Goal: Communication & Community: Answer question/provide support

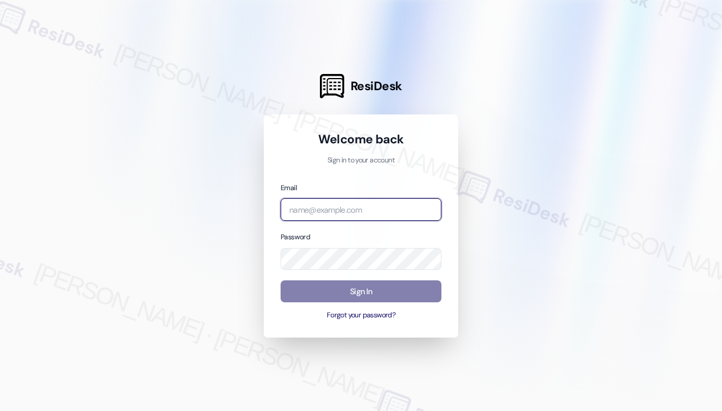
click at [356, 209] on input "email" at bounding box center [360, 209] width 161 height 23
type input "automated-surveys-kane_realty-[PERSON_NAME].roles@kane_[DOMAIN_NAME]"
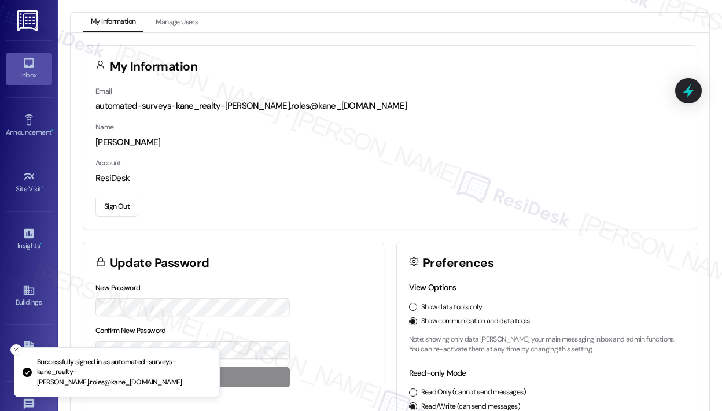
click at [37, 69] on link "Inbox" at bounding box center [29, 68] width 46 height 31
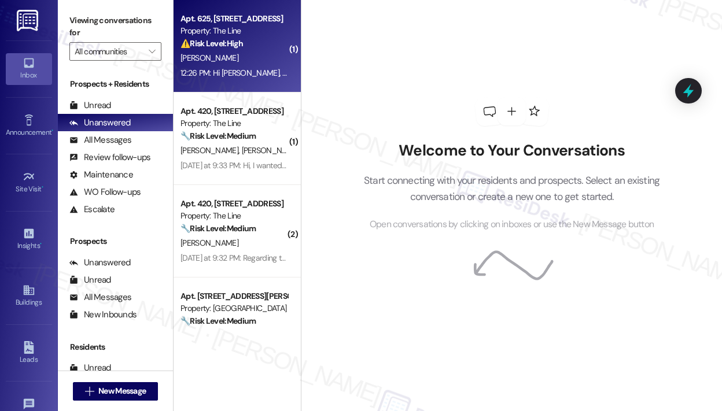
click at [257, 69] on div "12:26 PM: Hi [PERSON_NAME], My outlets are still not working. 12:26 PM: Hi [PER…" at bounding box center [282, 73] width 204 height 10
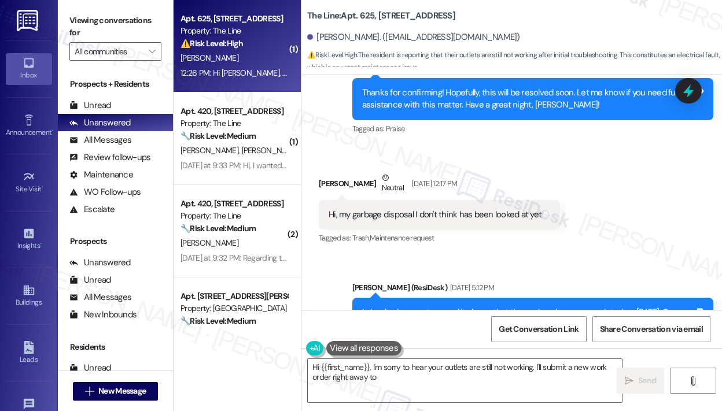
scroll to position [13063, 0]
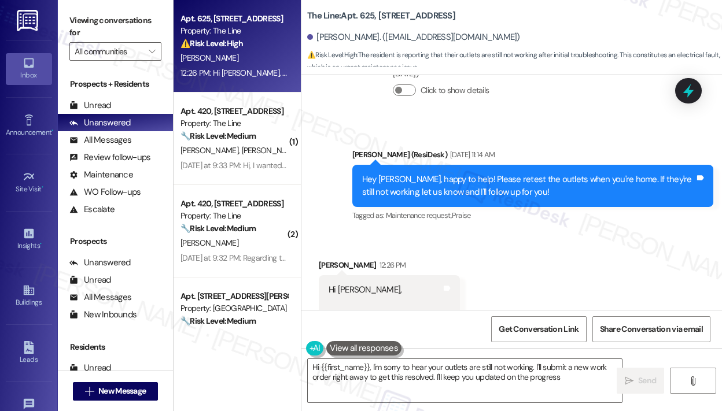
type textarea "Hi {{first_name}}, I'm sorry to hear your outlets are still not working. I'll s…"
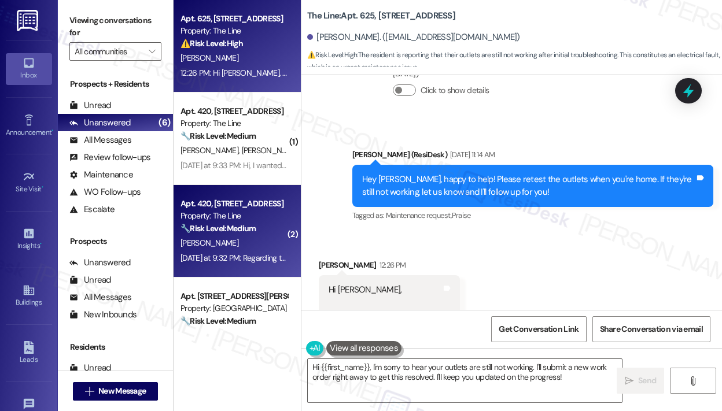
click at [222, 234] on div "🔧 Risk Level: Medium The resident is requesting cameras in the interior hallway…" at bounding box center [233, 229] width 107 height 12
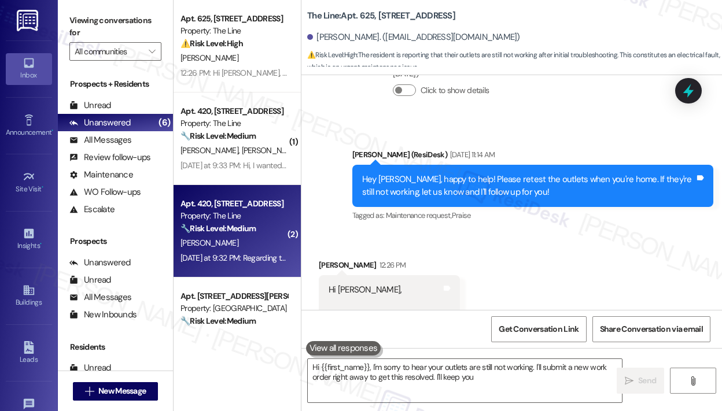
type textarea "Hi {{first_name}}, I'm sorry to hear your outlets are still not working. I'll s…"
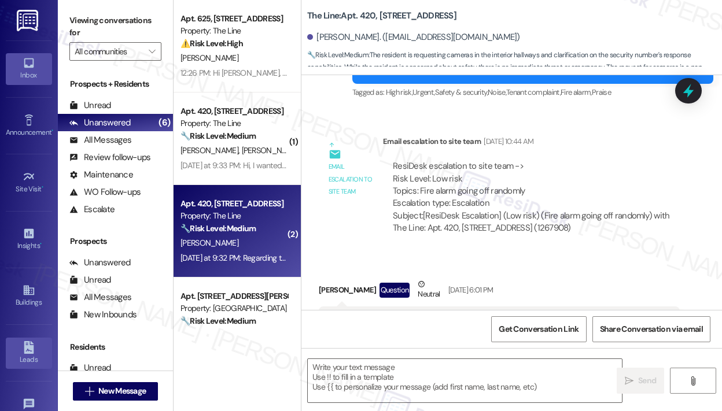
type textarea "Fetching suggested responses. Please feel free to read through the conversation…"
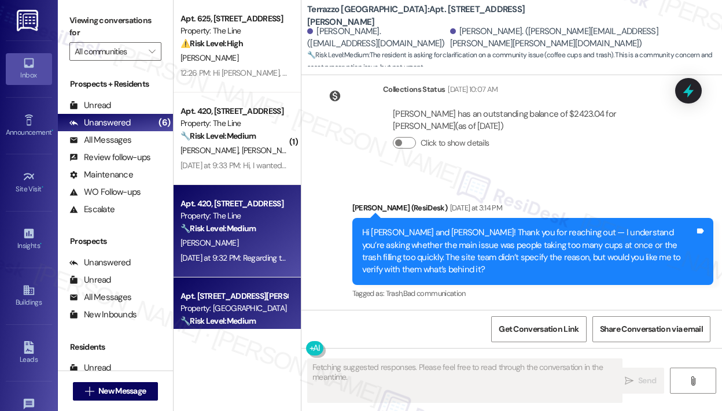
scroll to position [3013, 0]
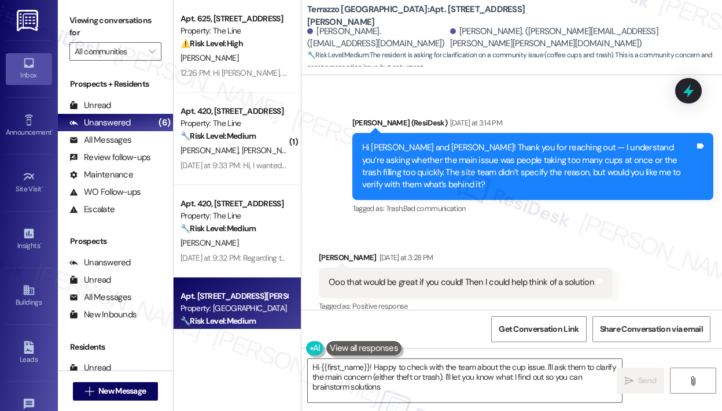
type textarea "Hi {{first_name}}! Happy to check with the team about the cup issue. I'll ask t…"
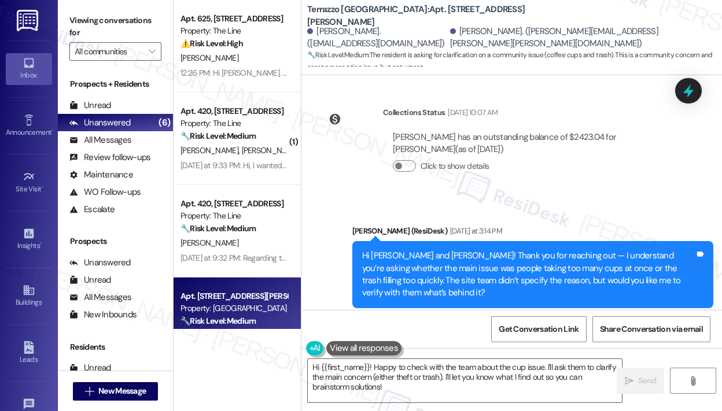
scroll to position [2897, 0]
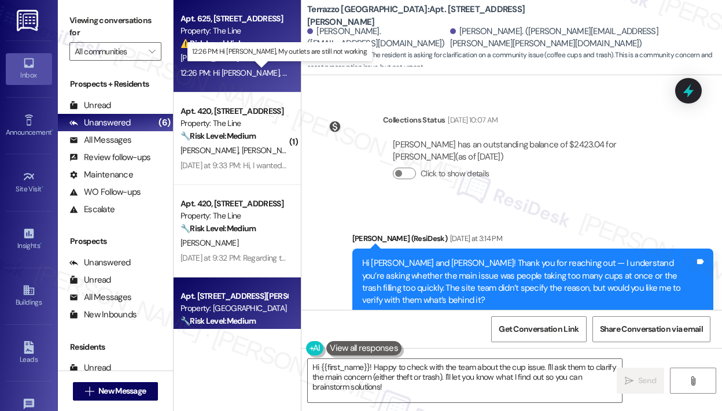
click at [233, 77] on div "12:26 PM: Hi [PERSON_NAME], My outlets are still not working. 12:26 PM: Hi [PER…" at bounding box center [282, 73] width 204 height 10
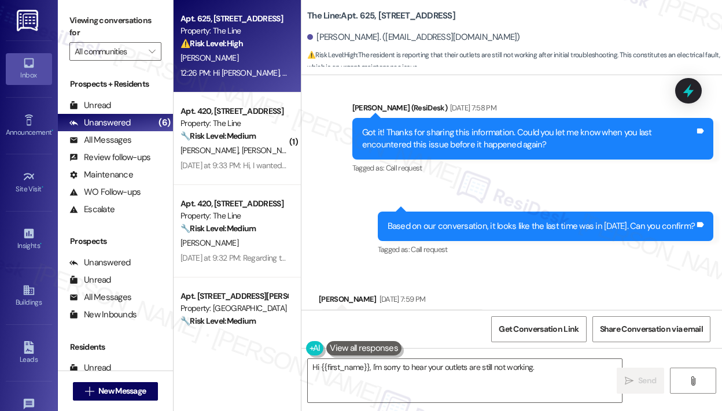
scroll to position [13063, 0]
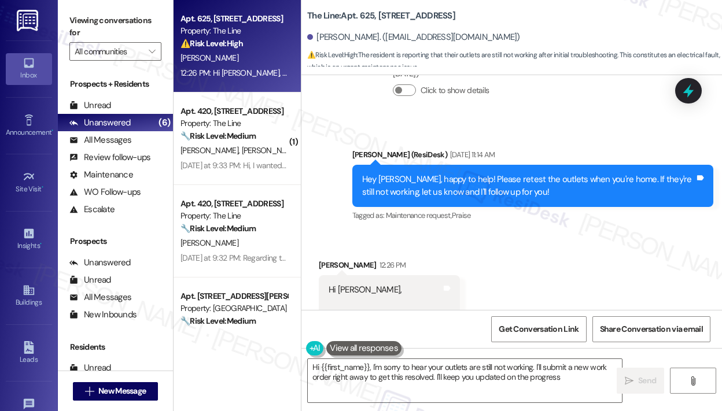
type textarea "Hi {{first_name}}, I'm sorry to hear your outlets are still not working. I'll s…"
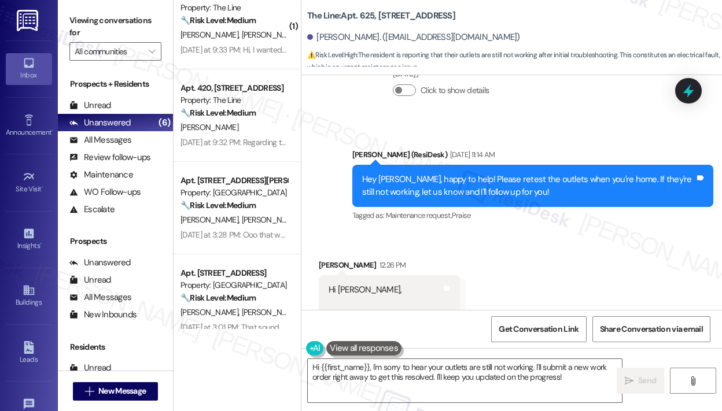
scroll to position [173, 0]
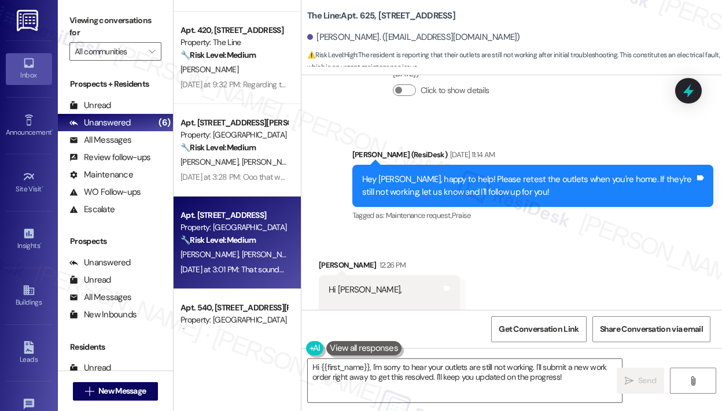
click at [245, 226] on div "Property: [GEOGRAPHIC_DATA]" at bounding box center [233, 227] width 107 height 12
type textarea "Hi {{first_name}}, I'm sorry to hear your outlets are still not working. I'll s…"
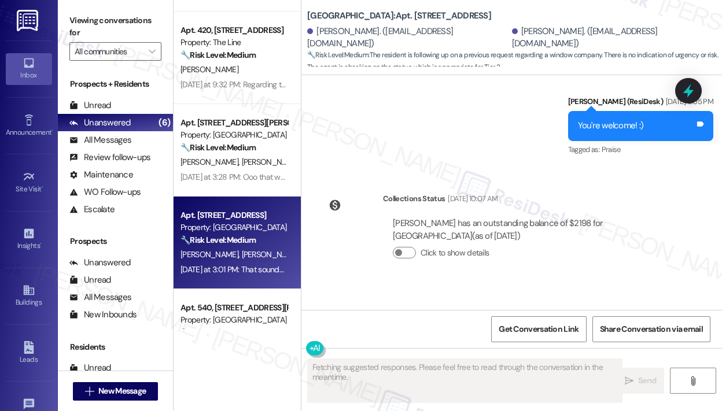
scroll to position [1550, 0]
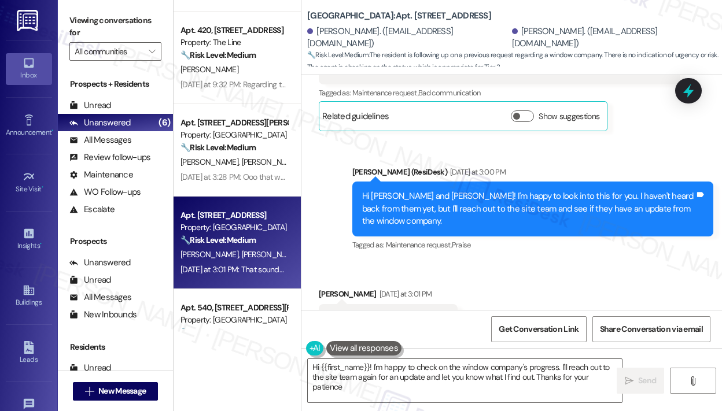
type textarea "Hi {{first_name}}! I'm happy to check on the window company's progress. I'll re…"
